Goal: Check status: Check status

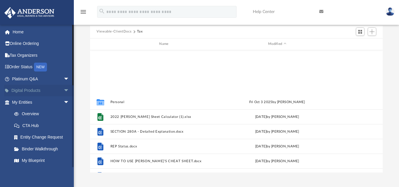
scroll to position [130, 288]
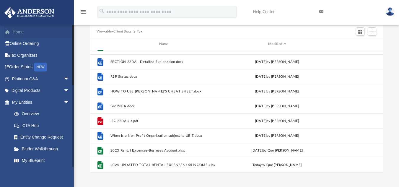
click at [19, 33] on link "Home" at bounding box center [41, 32] width 74 height 12
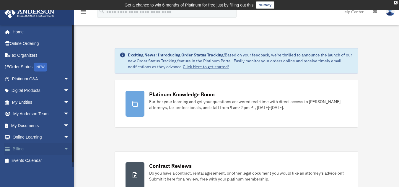
click at [22, 149] on link "Billing arrow_drop_down" at bounding box center [41, 149] width 74 height 12
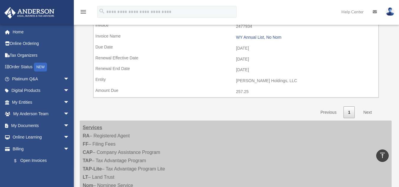
scroll to position [485, 0]
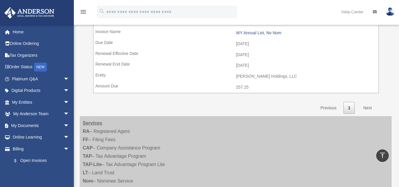
click at [367, 108] on link "Next" at bounding box center [367, 108] width 17 height 12
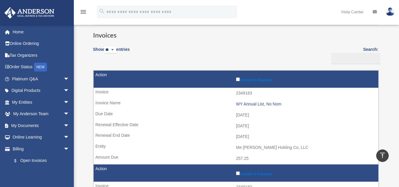
scroll to position [37, 0]
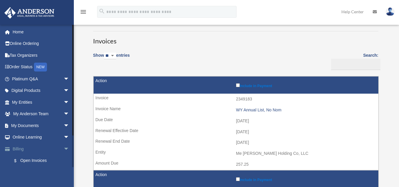
click at [63, 150] on span "arrow_drop_down" at bounding box center [69, 149] width 12 height 12
click at [63, 150] on span "arrow_drop_up" at bounding box center [69, 149] width 12 height 12
click at [63, 125] on span "arrow_drop_down" at bounding box center [69, 126] width 12 height 12
click at [63, 113] on span "arrow_drop_down" at bounding box center [69, 114] width 12 height 12
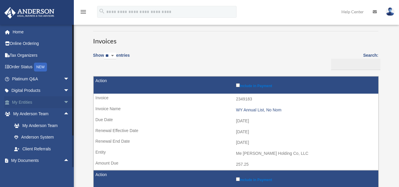
click at [63, 103] on span "arrow_drop_down" at bounding box center [69, 102] width 12 height 12
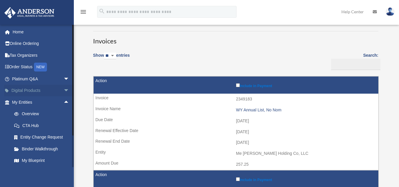
click at [63, 88] on span "arrow_drop_down" at bounding box center [69, 91] width 12 height 12
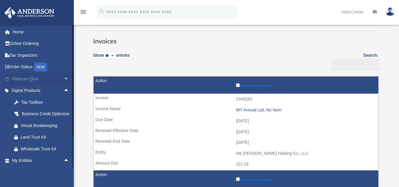
click at [63, 77] on span "arrow_drop_down" at bounding box center [69, 79] width 12 height 12
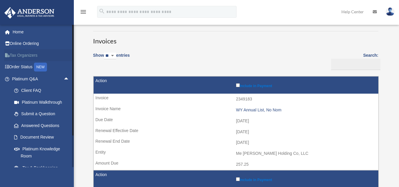
click at [46, 55] on link "Tax Organizers" at bounding box center [41, 55] width 74 height 12
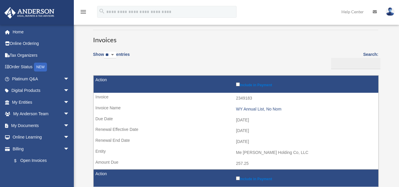
scroll to position [37, 0]
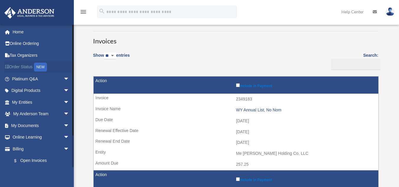
click at [27, 65] on link "Order Status NEW" at bounding box center [41, 67] width 74 height 12
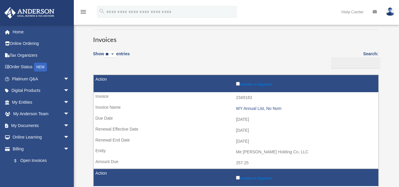
scroll to position [37, 0]
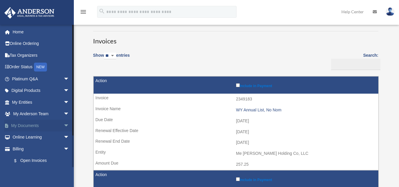
click at [63, 127] on span "arrow_drop_down" at bounding box center [69, 126] width 12 height 12
